Goal: Contribute content: Add original content to the website for others to see

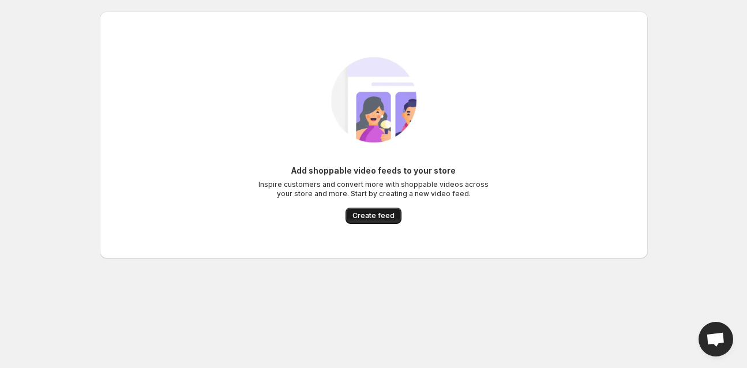
click at [367, 216] on span "Create feed" at bounding box center [374, 215] width 42 height 9
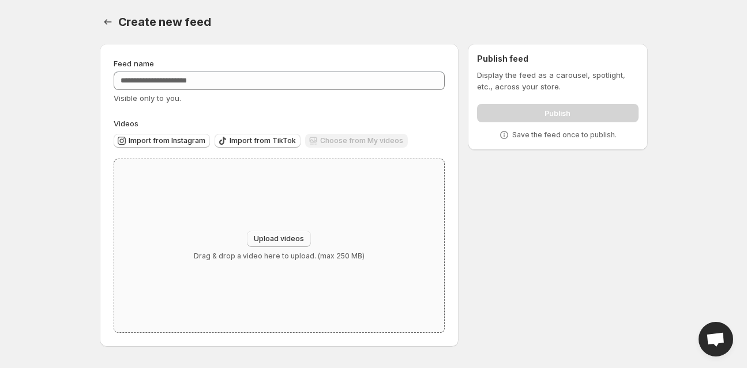
click at [279, 236] on span "Upload videos" at bounding box center [279, 238] width 50 height 9
click at [286, 241] on span "Upload videos" at bounding box center [279, 238] width 50 height 9
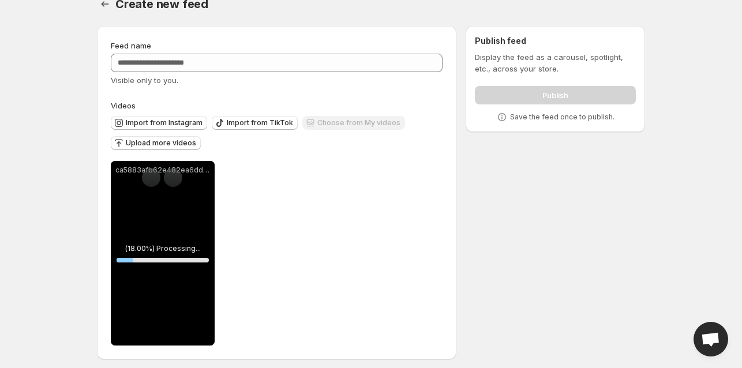
scroll to position [23, 0]
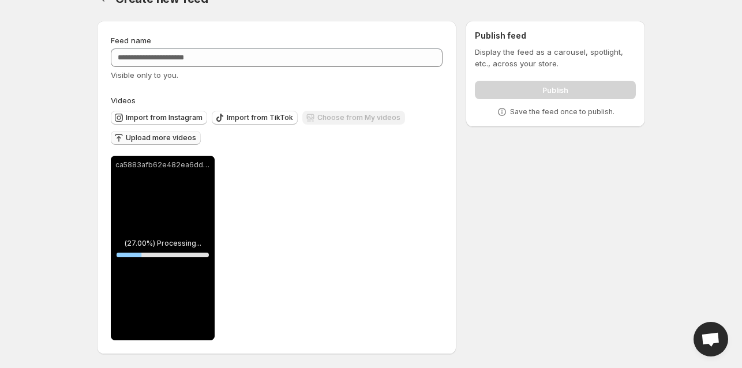
click at [173, 140] on span "Upload more videos" at bounding box center [161, 137] width 70 height 9
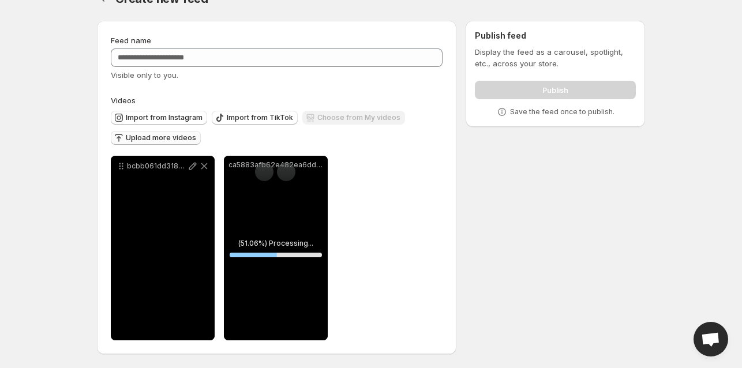
click at [171, 135] on div "Upload more videos" at bounding box center [156, 139] width 90 height 16
click at [175, 136] on span "Upload more videos" at bounding box center [161, 137] width 70 height 9
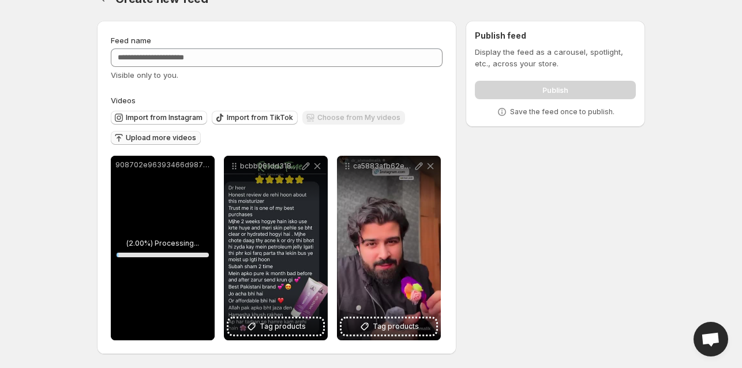
click at [159, 133] on span "Upload more videos" at bounding box center [161, 137] width 70 height 9
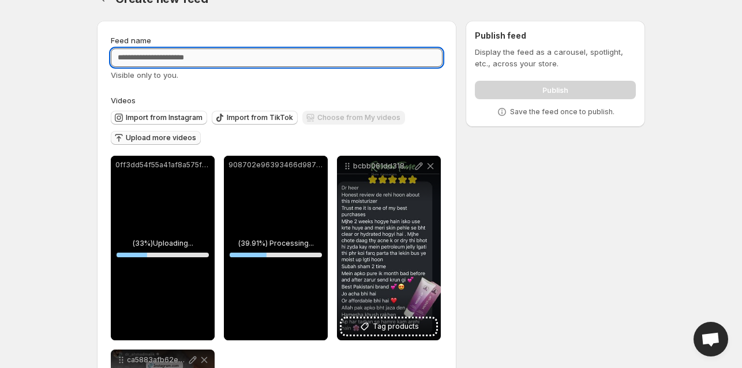
click at [217, 61] on input "Feed name" at bounding box center [277, 57] width 332 height 18
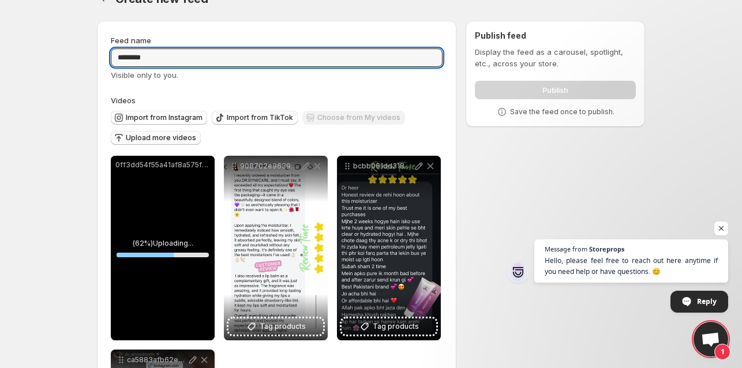
type input "********"
click at [243, 71] on div "Visible only to you." at bounding box center [277, 75] width 332 height 12
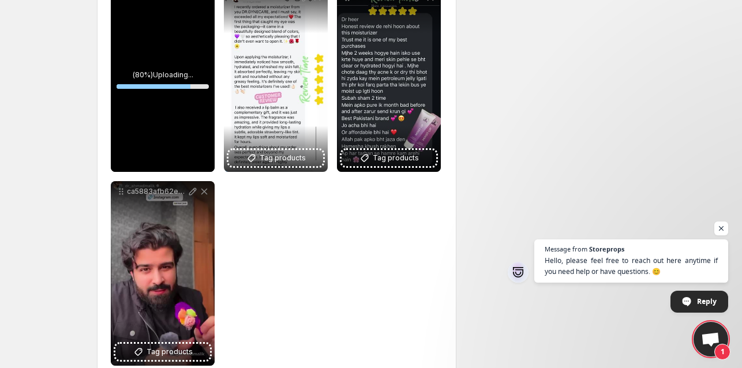
scroll to position [196, 0]
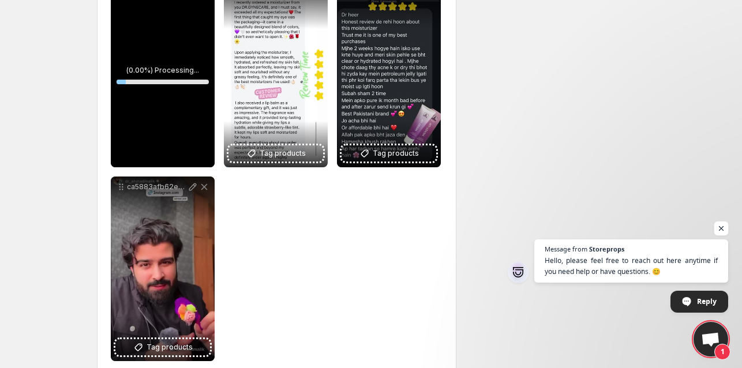
click at [724, 227] on span "Open chat" at bounding box center [721, 229] width 14 height 14
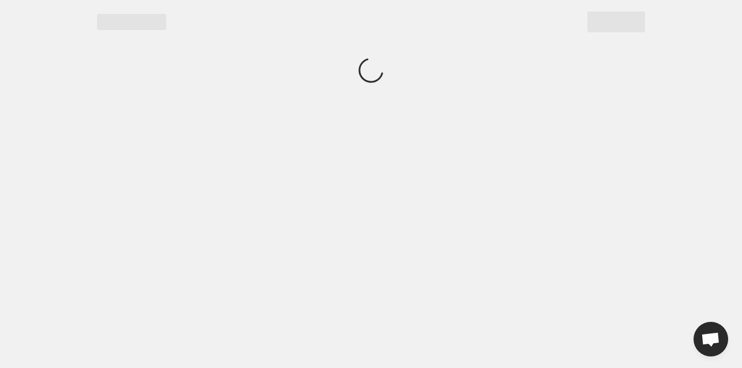
scroll to position [0, 0]
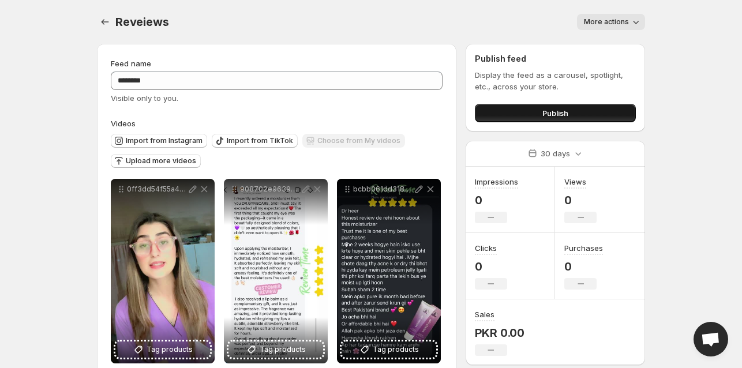
click at [540, 117] on button "Publish" at bounding box center [555, 113] width 161 height 18
